Goal: Navigation & Orientation: Understand site structure

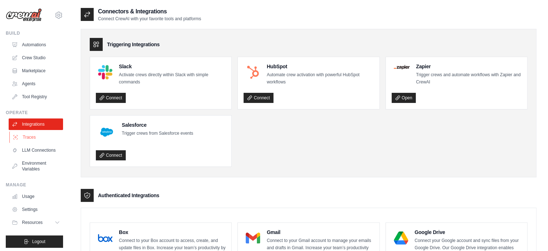
click at [35, 135] on link "Traces" at bounding box center [36, 137] width 54 height 12
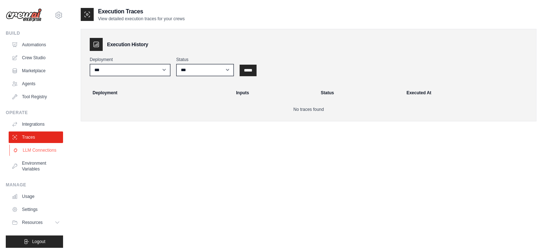
click at [40, 156] on link "LLM Connections" at bounding box center [36, 150] width 54 height 12
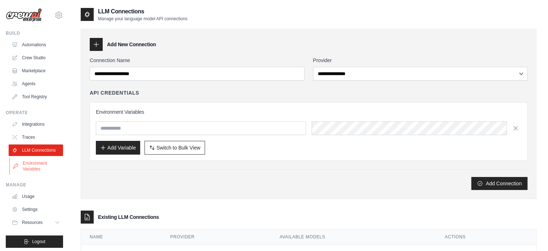
click at [39, 173] on link "Environment Variables" at bounding box center [36, 165] width 54 height 17
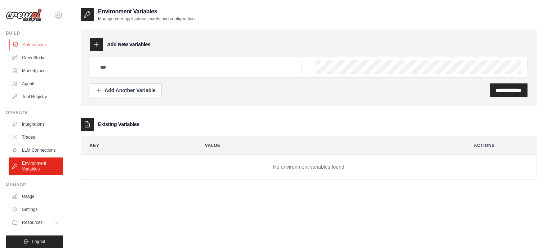
click at [33, 47] on link "Automations" at bounding box center [36, 45] width 54 height 12
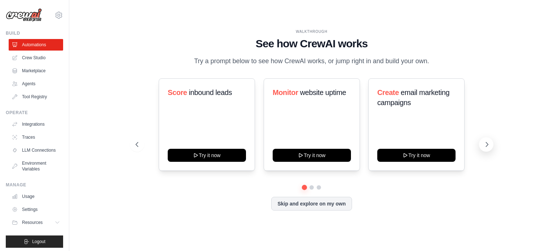
click at [480, 144] on button at bounding box center [486, 144] width 14 height 14
click at [482, 147] on button at bounding box center [486, 144] width 14 height 14
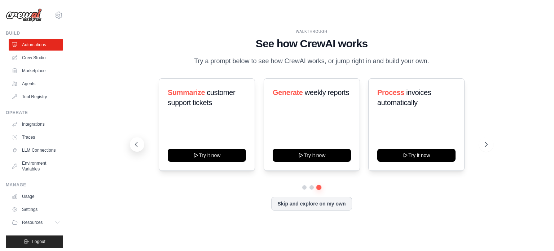
click at [134, 143] on icon at bounding box center [136, 144] width 7 height 7
click at [49, 121] on link "Integrations" at bounding box center [36, 124] width 54 height 12
